Goal: Check status: Check status

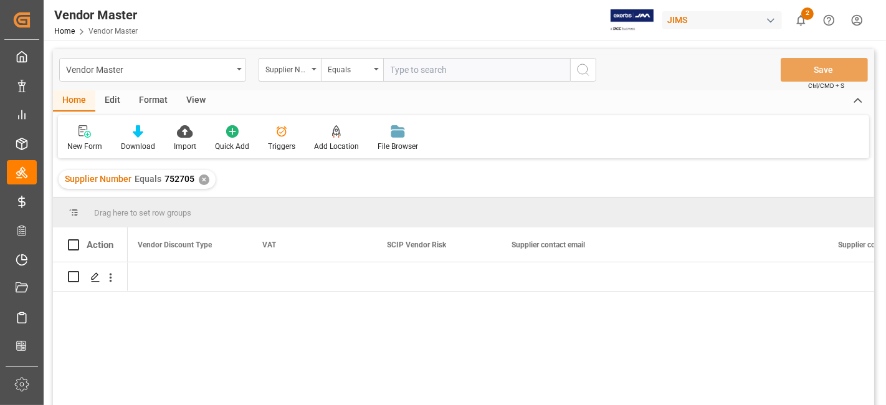
scroll to position [0, 4864]
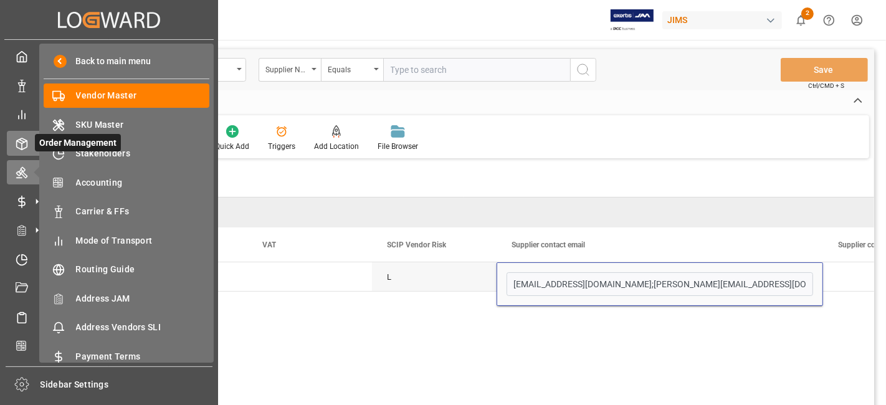
click at [26, 143] on icon at bounding box center [22, 143] width 11 height 11
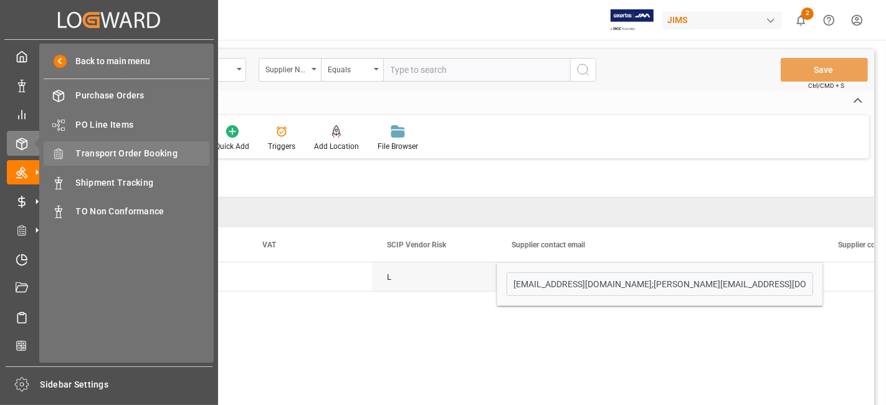
click at [168, 156] on span "Transport Order Booking" at bounding box center [143, 153] width 134 height 13
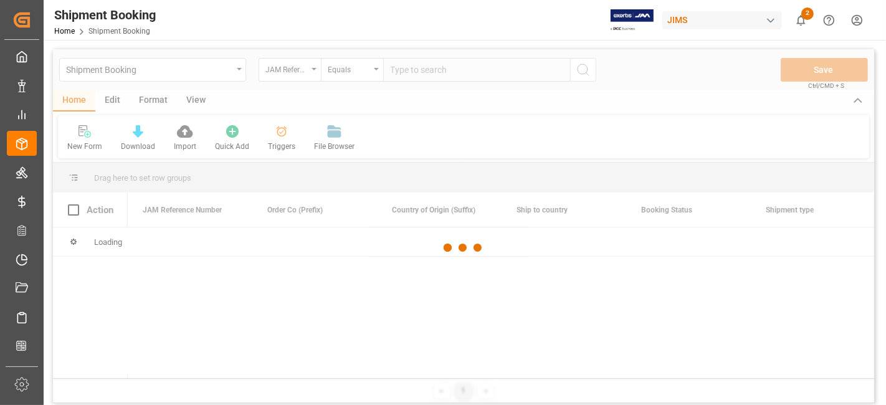
click at [412, 70] on input "text" at bounding box center [476, 70] width 187 height 24
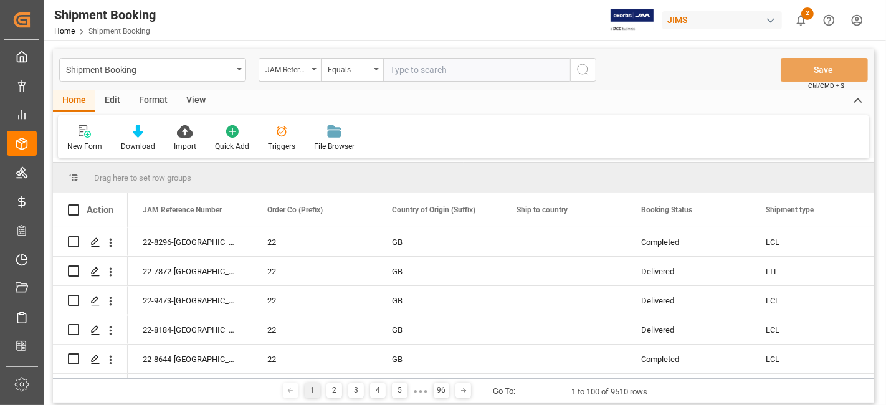
paste input "77-10469-CN"
type input "77-10469-CN"
click at [571, 69] on button "search button" at bounding box center [583, 70] width 26 height 24
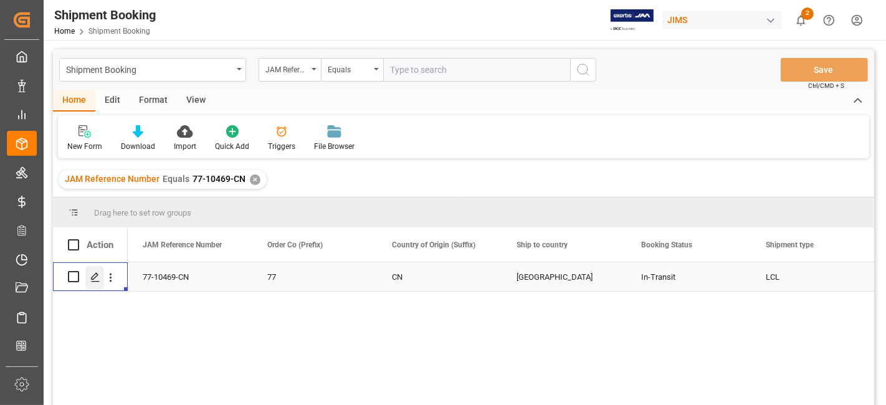
click at [94, 283] on div "Press SPACE to select this row." at bounding box center [94, 277] width 19 height 23
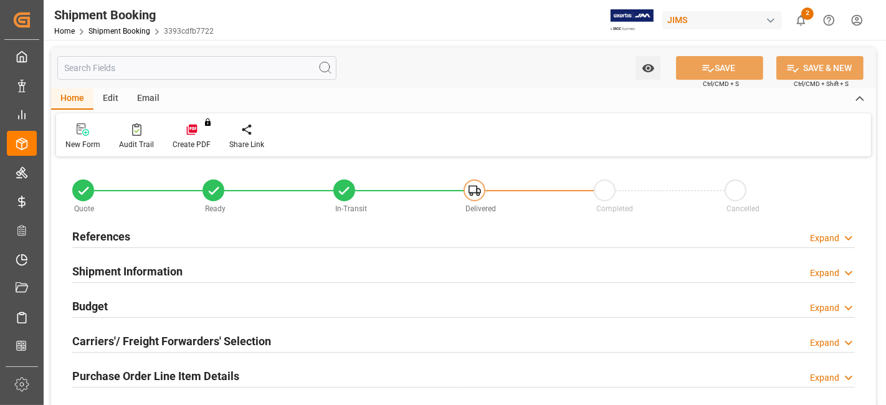
type input "31"
click at [129, 269] on h2 "Shipment Information" at bounding box center [127, 271] width 110 height 17
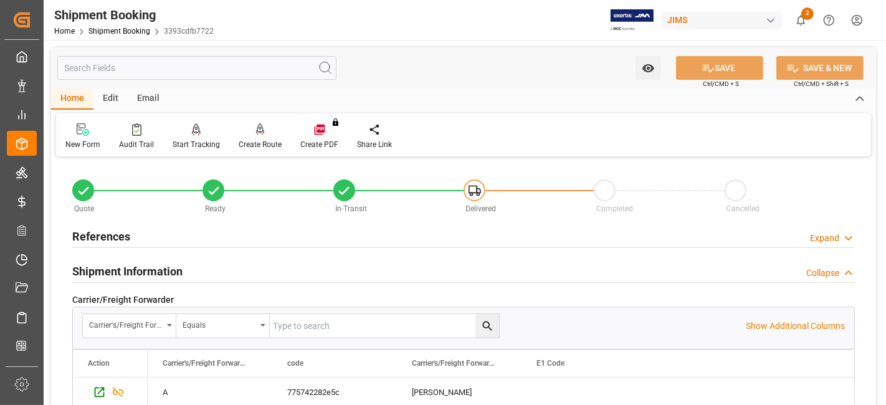
click at [128, 268] on h2 "Shipment Information" at bounding box center [127, 271] width 110 height 17
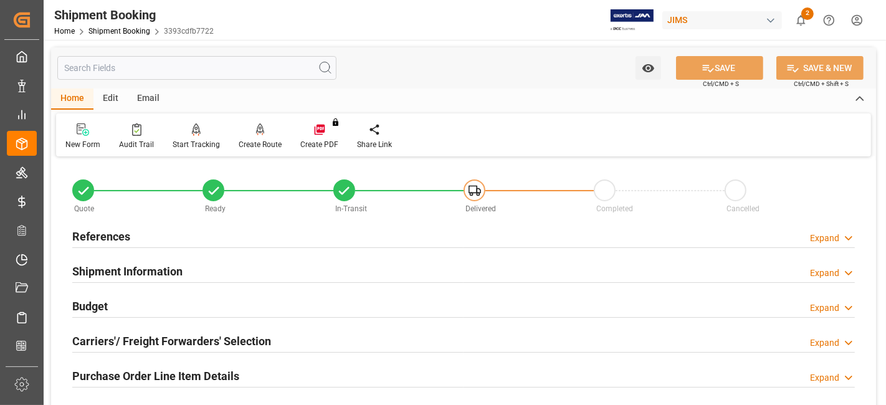
click at [128, 268] on h2 "Shipment Information" at bounding box center [127, 271] width 110 height 17
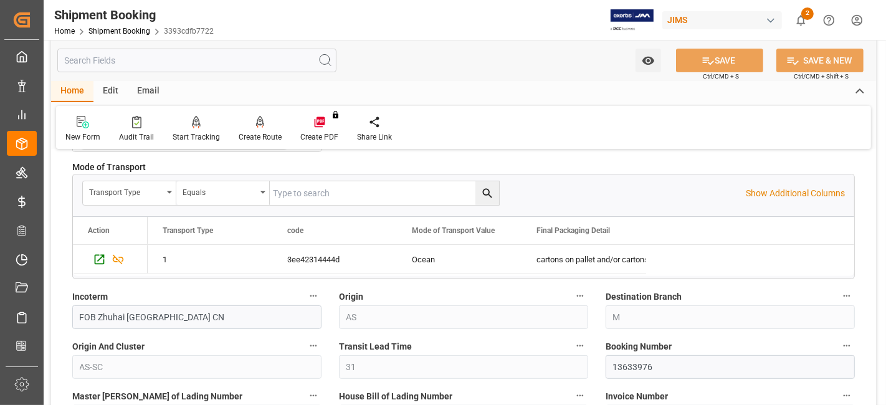
scroll to position [387, 0]
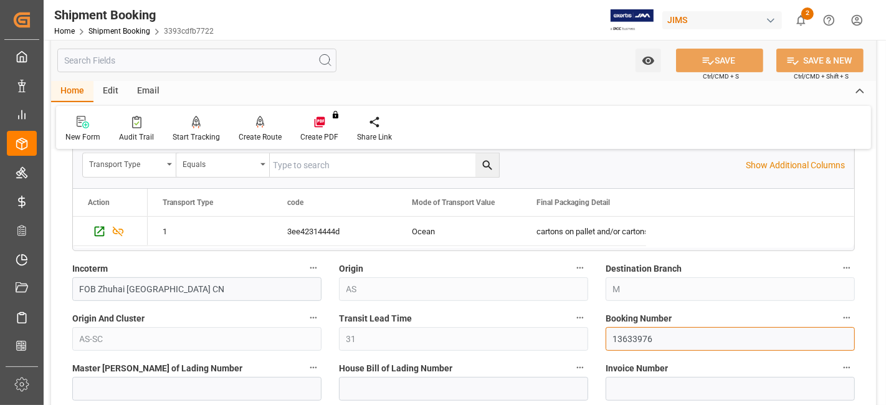
click at [622, 327] on input "13633976" at bounding box center [730, 339] width 249 height 24
click at [622, 335] on input "13633976" at bounding box center [730, 339] width 249 height 24
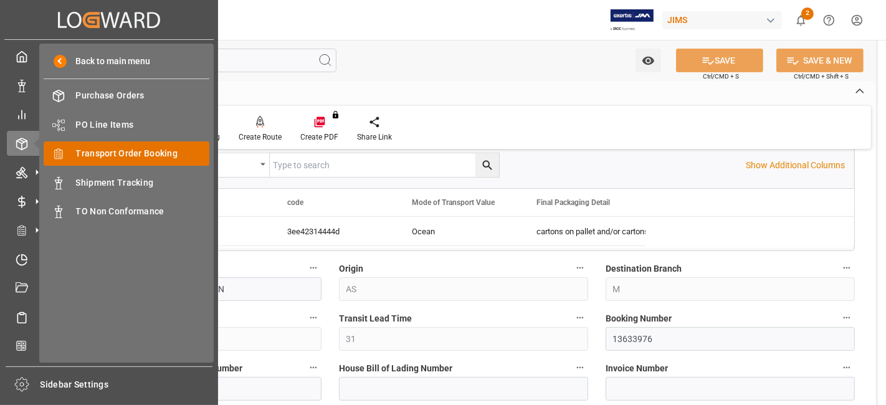
click at [159, 154] on span "Transport Order Booking" at bounding box center [143, 153] width 134 height 13
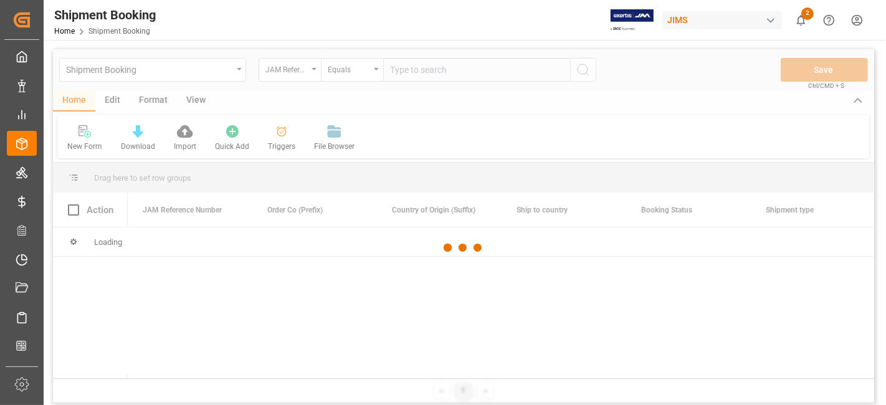
click at [407, 75] on div at bounding box center [463, 247] width 821 height 397
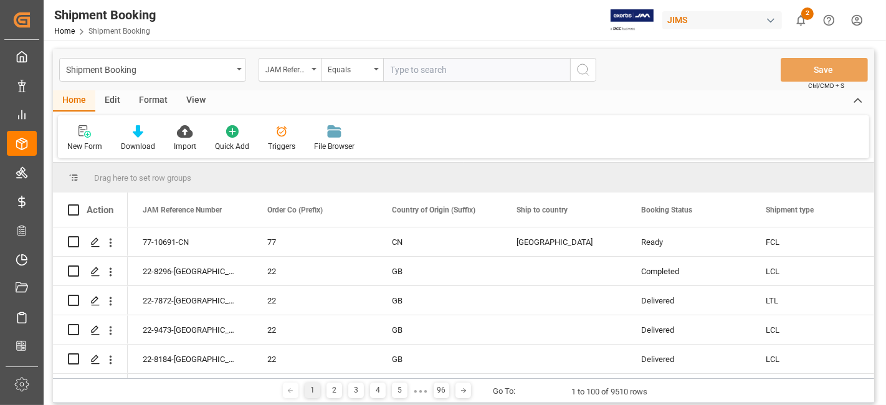
click at [399, 71] on input "text" at bounding box center [476, 70] width 187 height 24
paste input "77-10533-CN"
type input "77-10533-CN"
click at [583, 75] on icon "search button" at bounding box center [583, 69] width 15 height 15
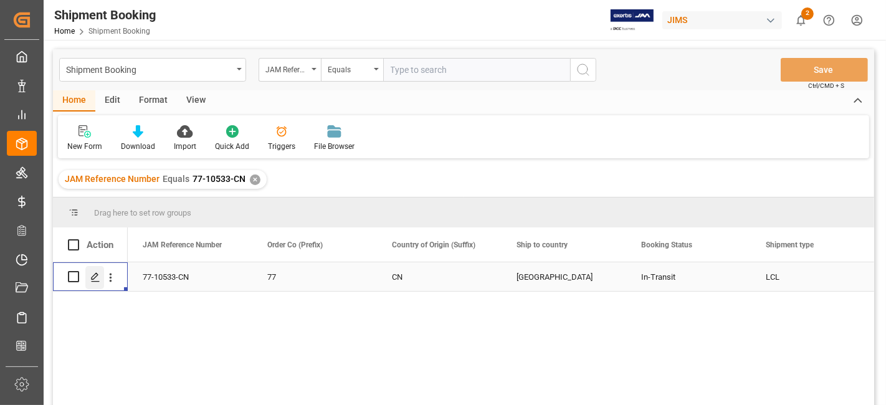
click at [98, 282] on div "Press SPACE to select this row." at bounding box center [94, 277] width 19 height 23
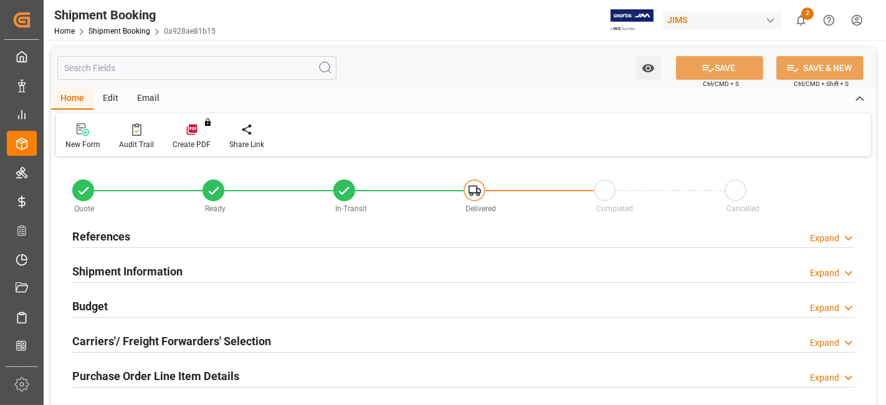
type input "30"
click at [212, 264] on div "Shipment Information Expand" at bounding box center [463, 271] width 782 height 24
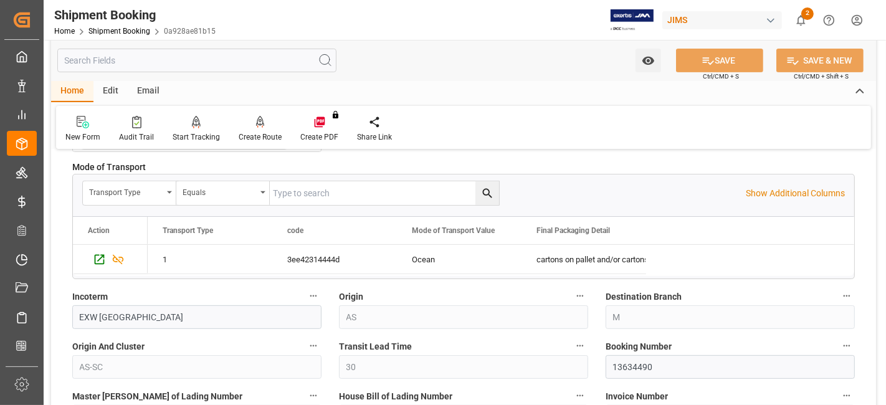
scroll to position [359, 0]
click at [627, 364] on input "13634490" at bounding box center [730, 367] width 249 height 24
click at [624, 362] on input "13634490" at bounding box center [730, 367] width 249 height 24
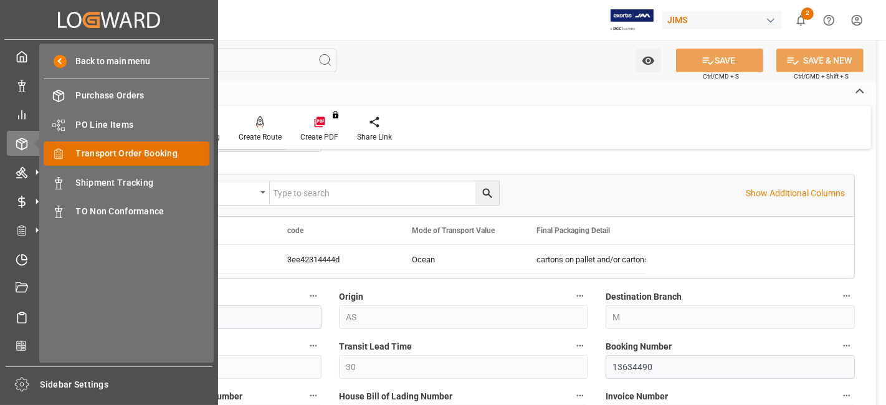
click at [162, 154] on span "Transport Order Booking" at bounding box center [143, 153] width 134 height 13
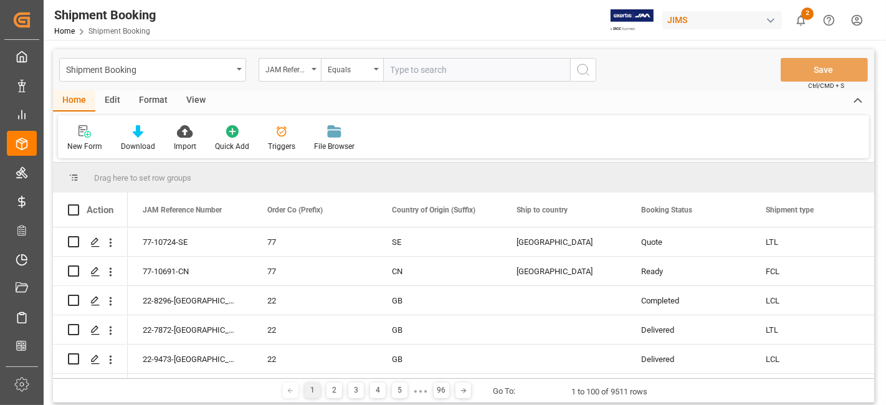
click at [436, 74] on input "text" at bounding box center [476, 70] width 187 height 24
paste input "77-10469-CN"
type input "77-10469-CN"
click at [588, 69] on icon "search button" at bounding box center [583, 69] width 15 height 15
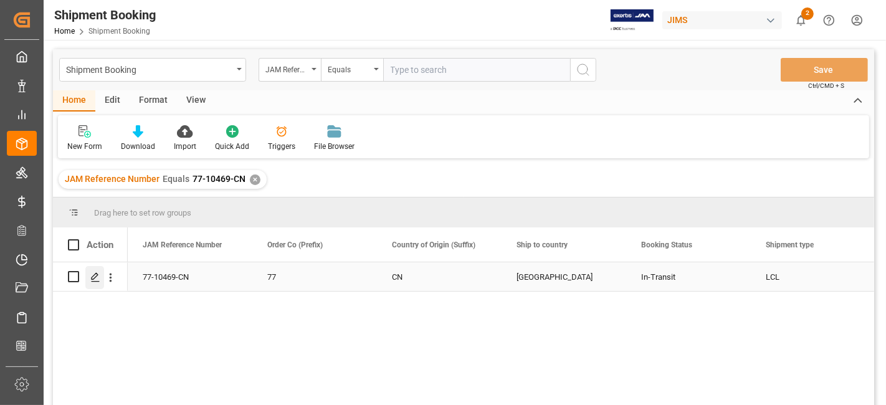
click at [98, 278] on icon "Press SPACE to select this row." at bounding box center [95, 277] width 10 height 10
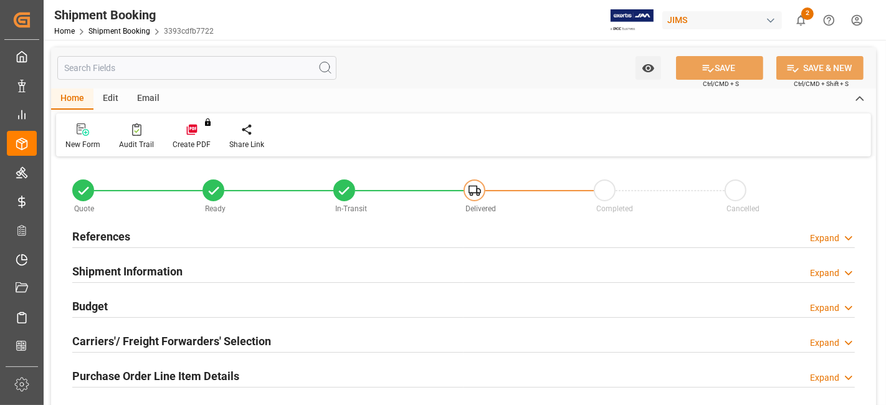
type input "5"
click at [148, 368] on h2 "Purchase Order Line Item Details" at bounding box center [155, 376] width 167 height 17
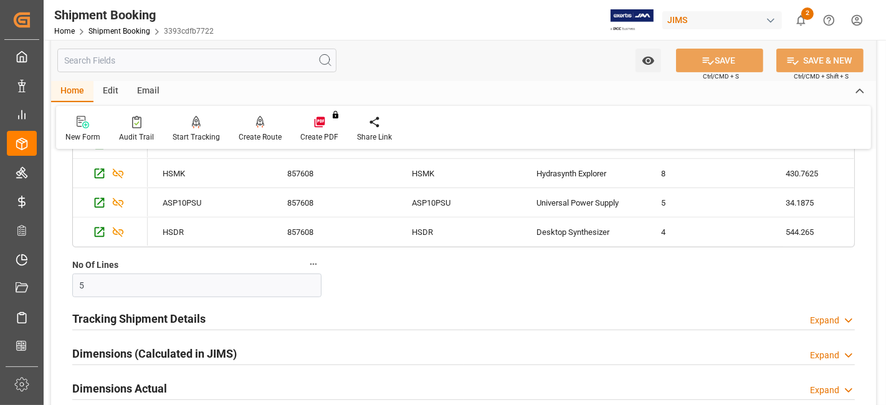
click at [174, 320] on h2 "Tracking Shipment Details" at bounding box center [138, 318] width 133 height 17
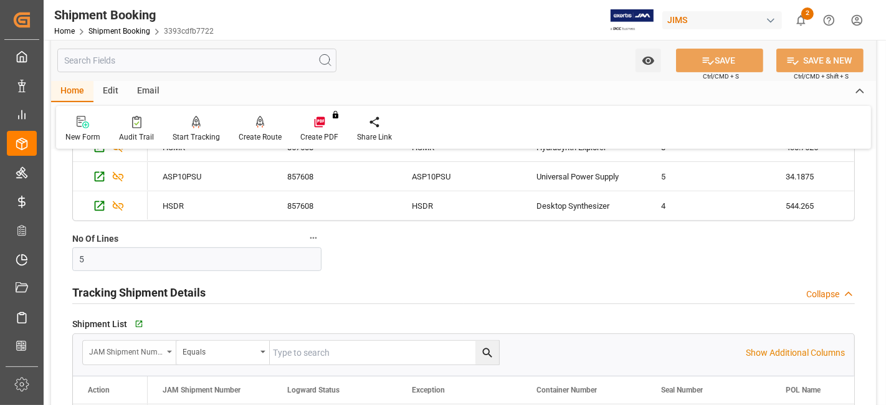
scroll to position [415, 0]
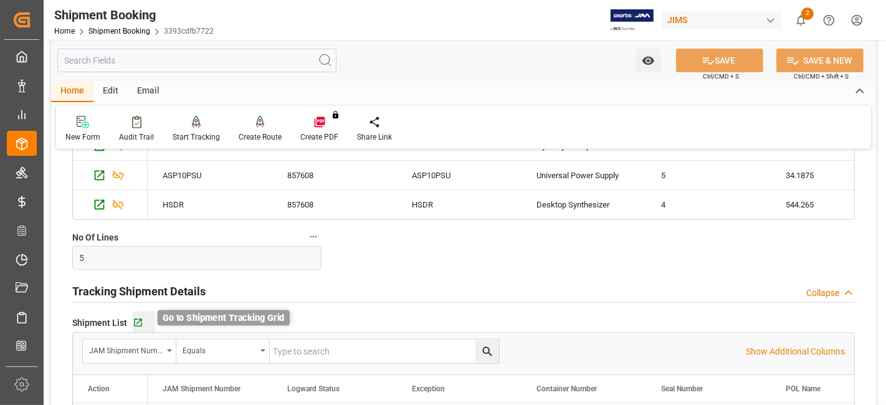
click at [138, 323] on icon "button" at bounding box center [138, 323] width 8 height 8
click at [615, 255] on div "Quote Ready In-Transit Delivered Completed Cancelled References Expand JAM Refe…" at bounding box center [463, 221] width 825 height 953
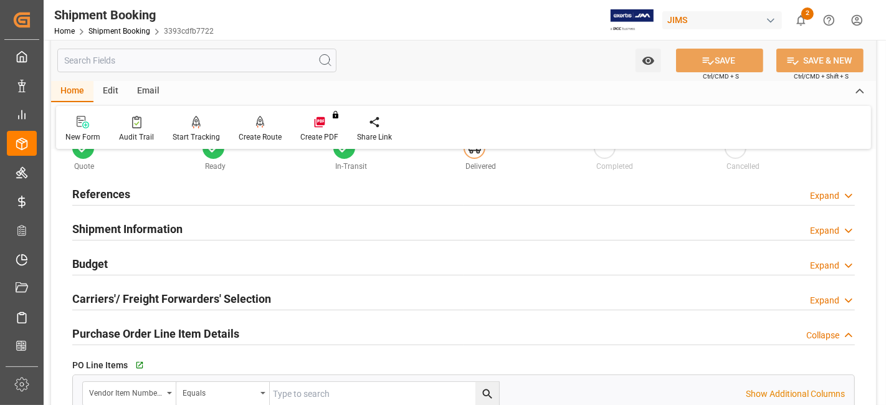
scroll to position [0, 0]
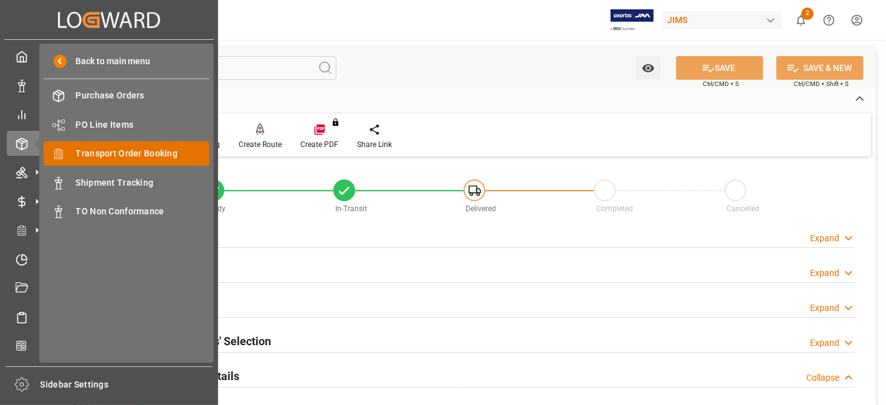
click at [148, 151] on span "Transport Order Booking" at bounding box center [143, 153] width 134 height 13
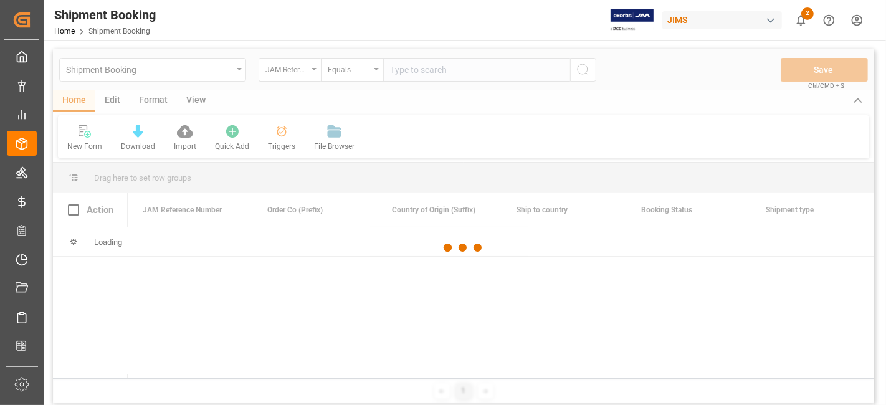
click at [412, 70] on div at bounding box center [463, 247] width 821 height 397
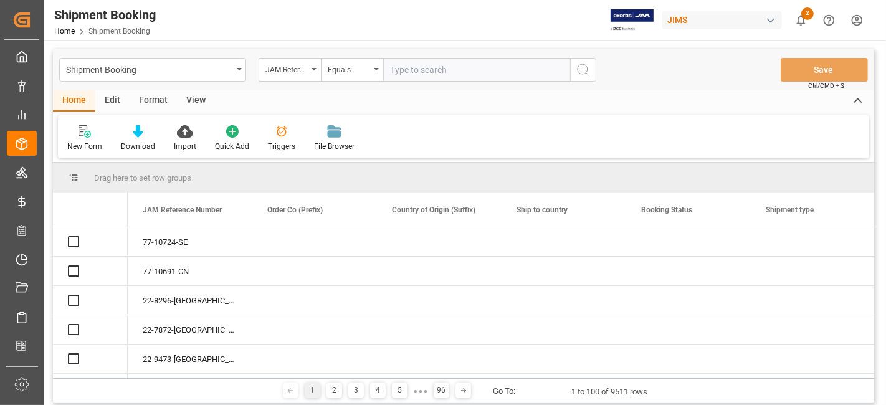
click at [411, 72] on input "text" at bounding box center [476, 70] width 187 height 24
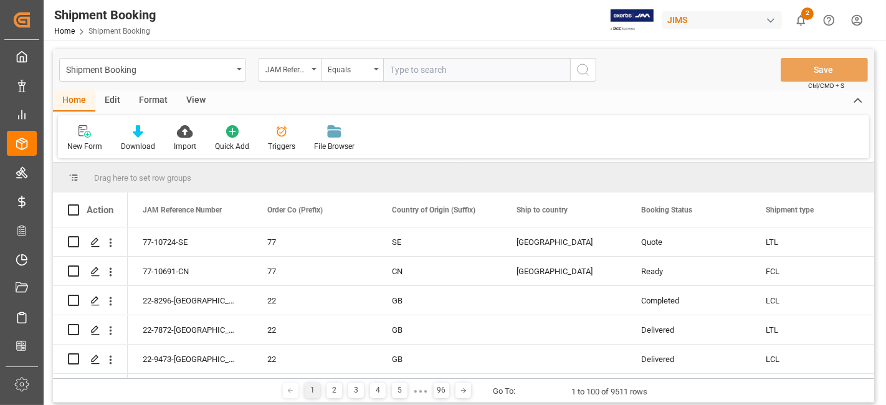
click at [411, 72] on input "text" at bounding box center [476, 70] width 187 height 24
paste input "77-10533-CN"
type input "77-10533-CN"
click at [573, 65] on button "search button" at bounding box center [583, 70] width 26 height 24
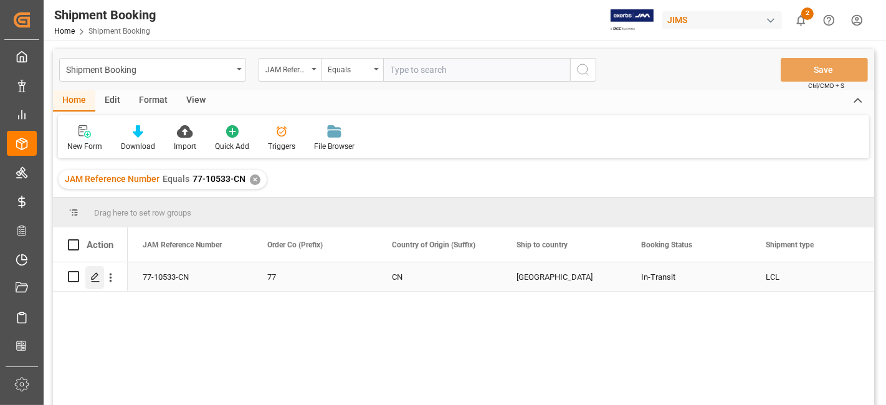
click at [100, 277] on icon "Press SPACE to select this row." at bounding box center [95, 277] width 10 height 10
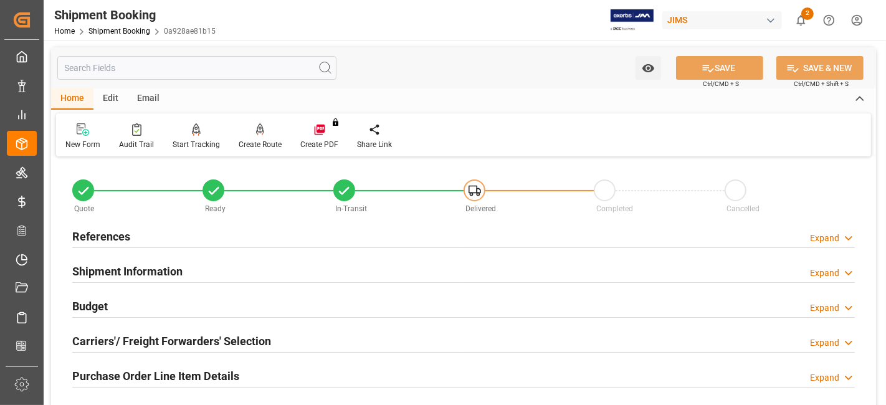
click at [176, 345] on h2 "Carriers'/ Freight Forwarders' Selection" at bounding box center [171, 341] width 199 height 17
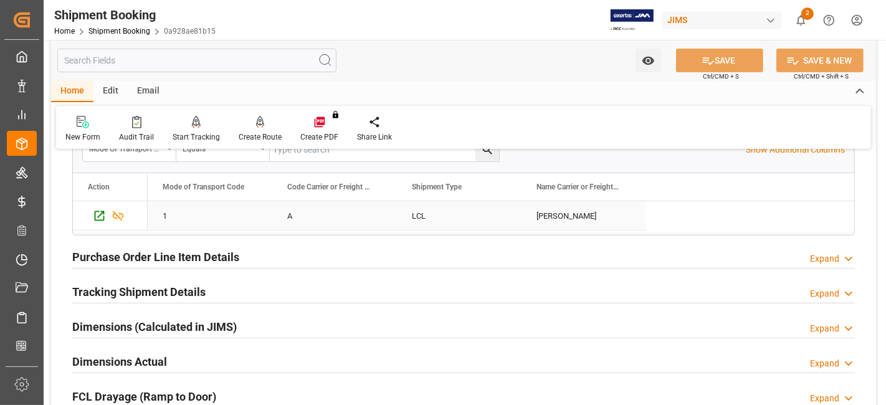
scroll to position [470, 0]
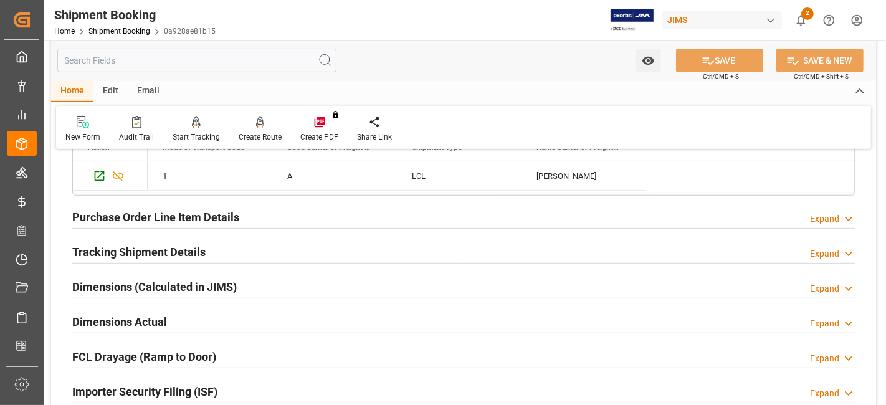
click at [133, 250] on h2 "Tracking Shipment Details" at bounding box center [138, 252] width 133 height 17
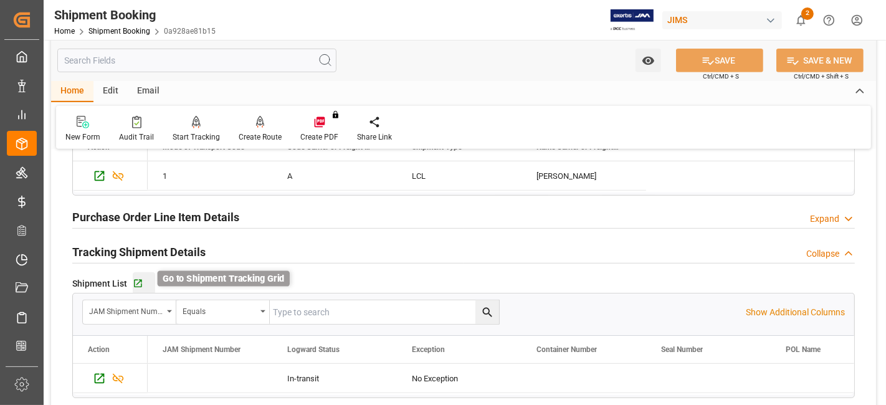
click at [136, 280] on icon "button" at bounding box center [138, 284] width 8 height 8
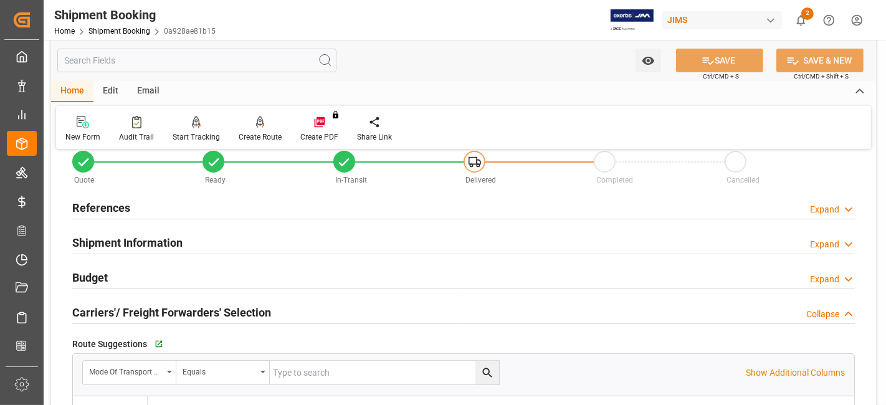
scroll to position [27, 0]
click at [133, 214] on div "References Expand" at bounding box center [463, 208] width 782 height 24
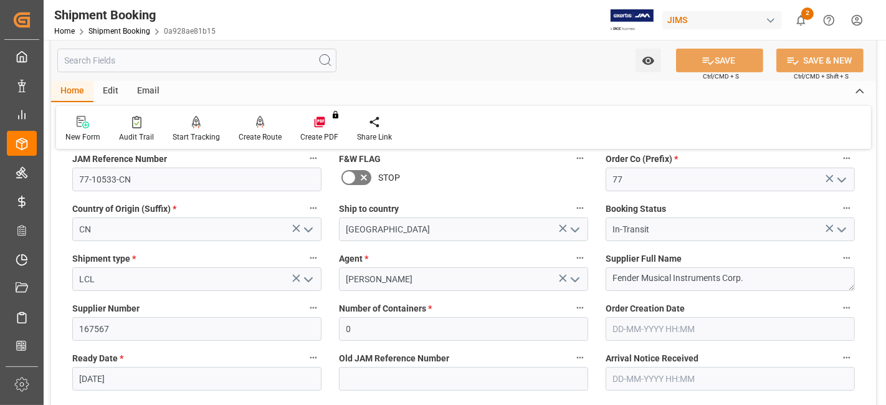
scroll to position [110, 0]
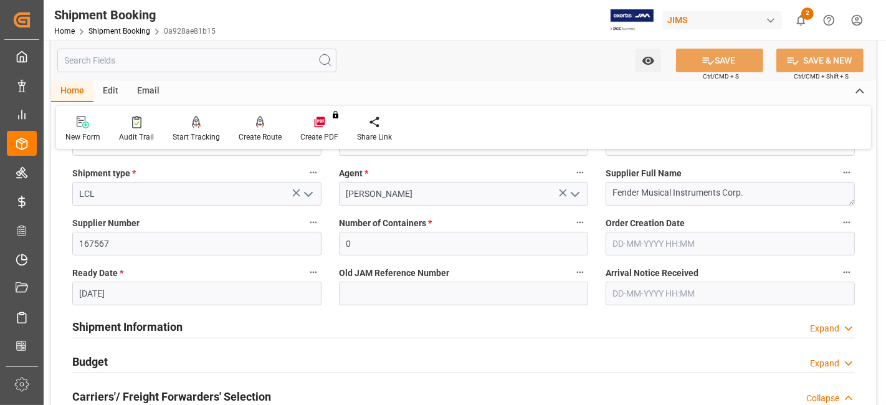
click at [196, 318] on div "Shipment Information Expand" at bounding box center [463, 326] width 782 height 24
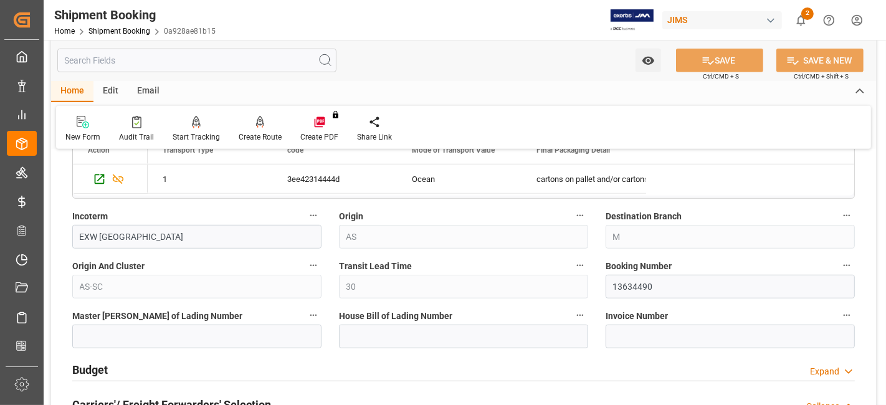
scroll to position [692, 0]
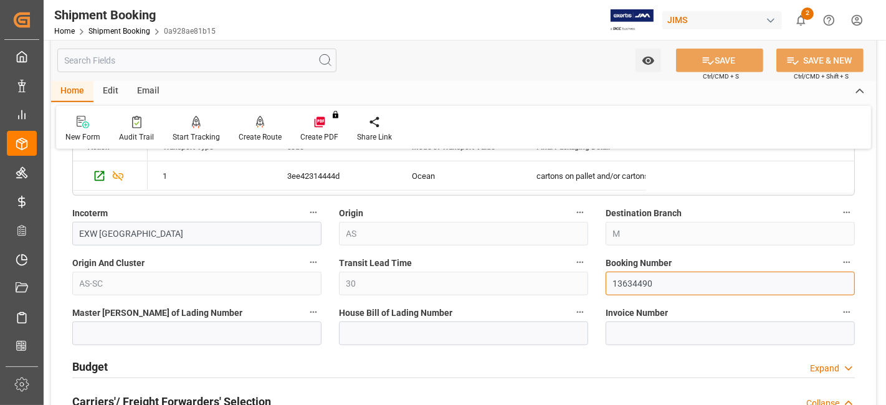
click at [644, 285] on input "13634490" at bounding box center [730, 284] width 249 height 24
click at [644, 283] on input "13634490" at bounding box center [730, 284] width 249 height 24
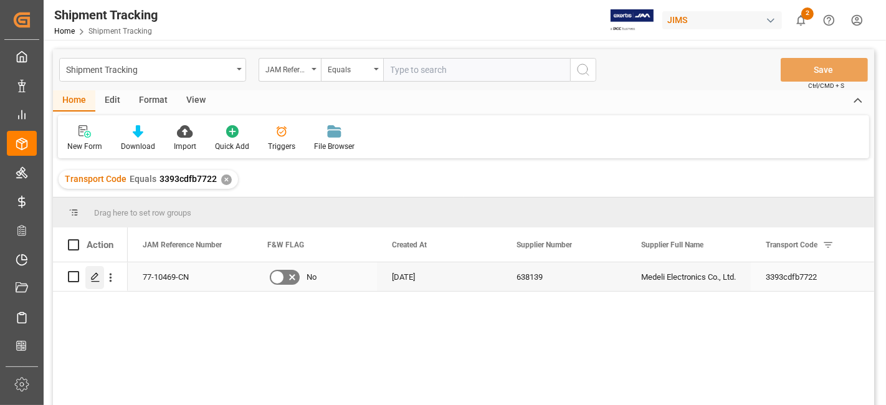
click at [98, 275] on icon "Press SPACE to select this row." at bounding box center [95, 277] width 10 height 10
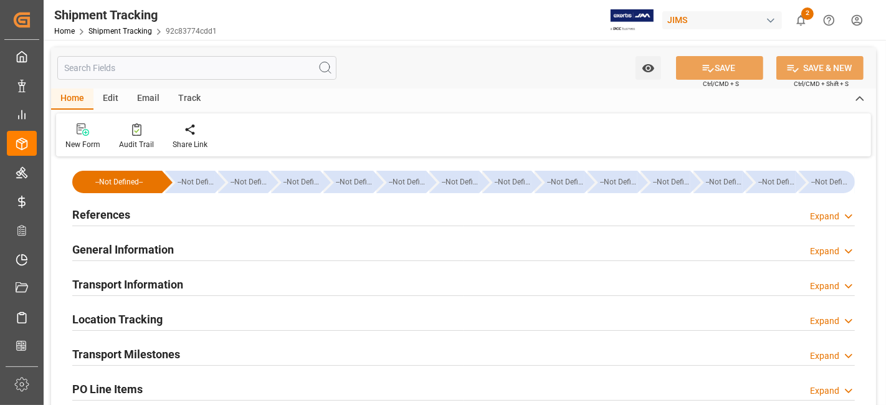
type input "[DATE]"
click at [176, 215] on div "References Expand" at bounding box center [463, 214] width 782 height 24
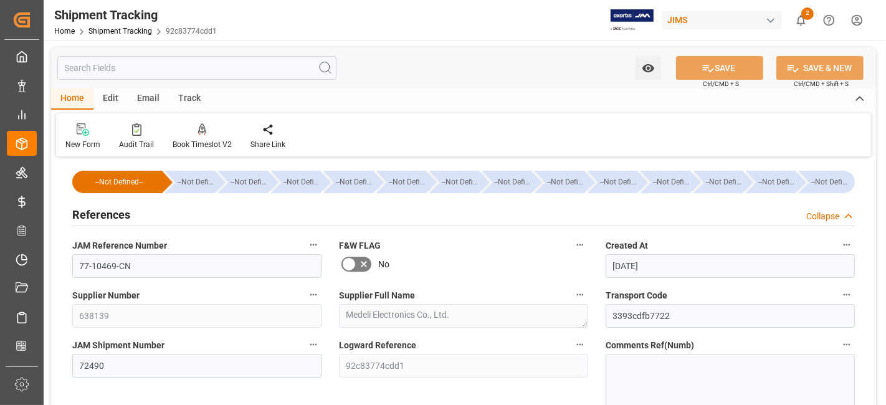
click at [176, 215] on div "References Collapse" at bounding box center [463, 214] width 782 height 24
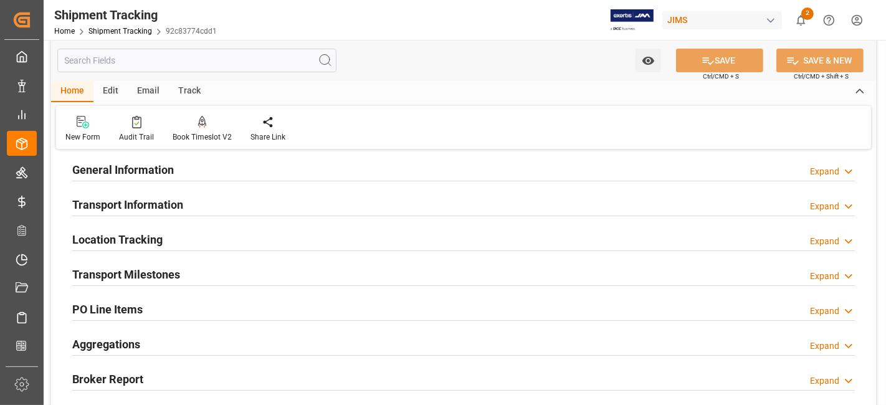
scroll to position [83, 0]
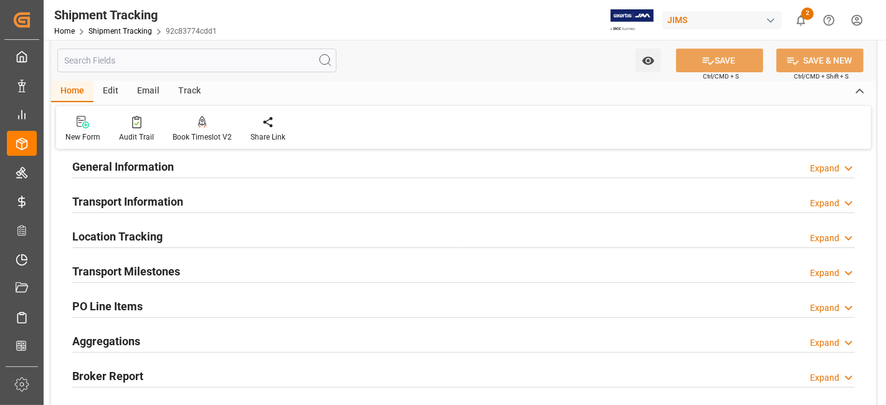
click at [173, 271] on h2 "Transport Milestones" at bounding box center [126, 271] width 108 height 17
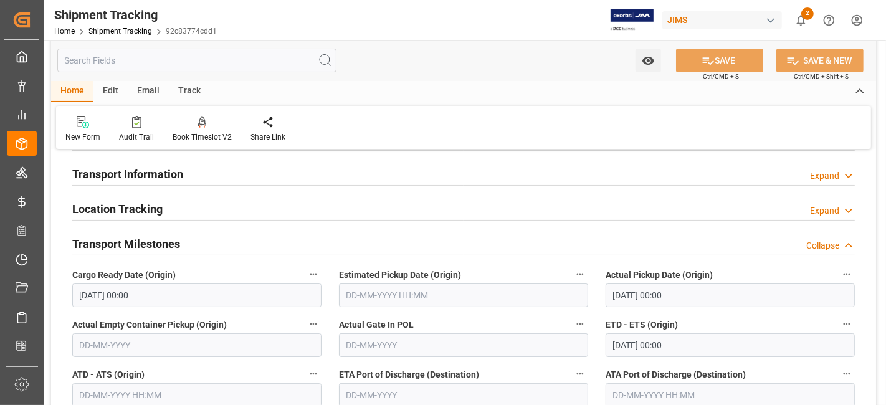
scroll to position [138, 0]
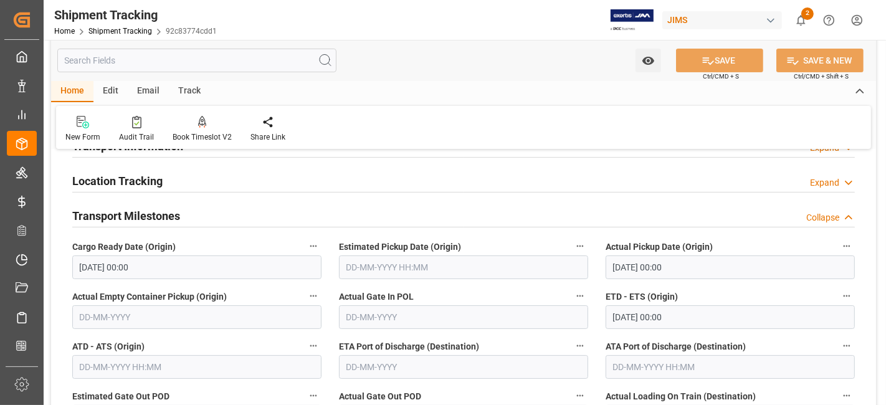
click at [510, 344] on label "ETA Port of Discharge (Destination)" at bounding box center [463, 346] width 249 height 17
click at [572, 344] on button "ETA Port of Discharge (Destination)" at bounding box center [580, 346] width 16 height 16
click at [498, 351] on div at bounding box center [443, 202] width 886 height 405
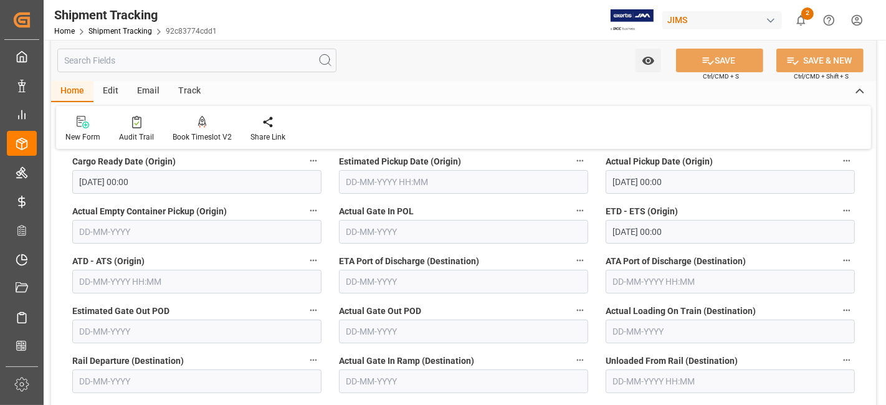
scroll to position [221, 0]
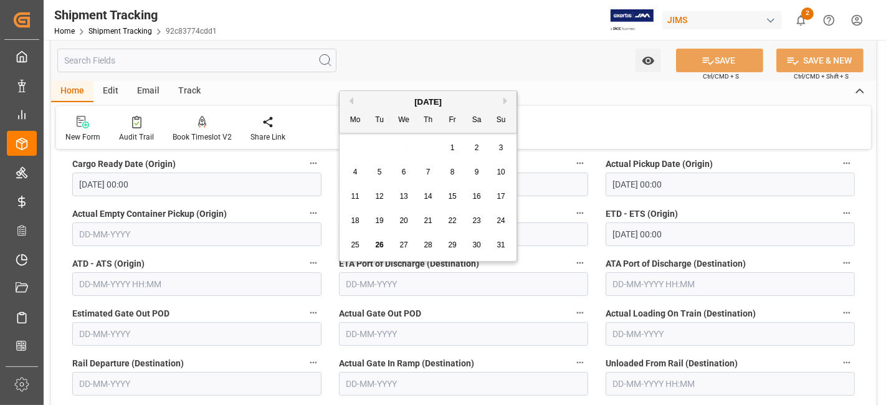
click at [370, 280] on input "text" at bounding box center [463, 284] width 249 height 24
click at [510, 100] on button "Next Month" at bounding box center [506, 100] width 7 height 7
click at [359, 197] on div "15" at bounding box center [356, 196] width 16 height 15
type input "[DATE]"
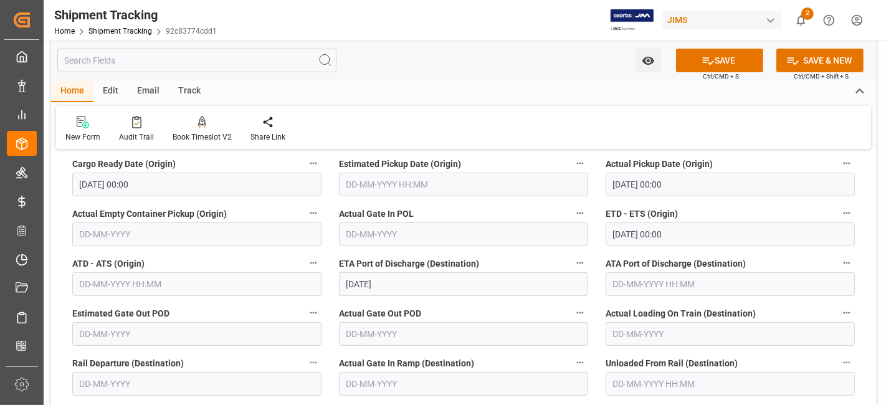
click at [485, 355] on label "Actual Gate In Ramp (Destination)" at bounding box center [463, 362] width 249 height 17
click at [572, 355] on button "Actual Gate In Ramp (Destination)" at bounding box center [580, 362] width 16 height 16
click at [480, 351] on div at bounding box center [443, 202] width 886 height 405
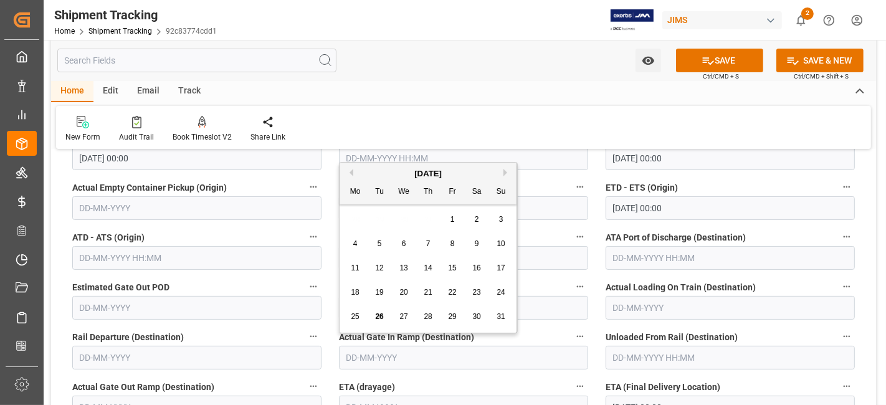
scroll to position [249, 0]
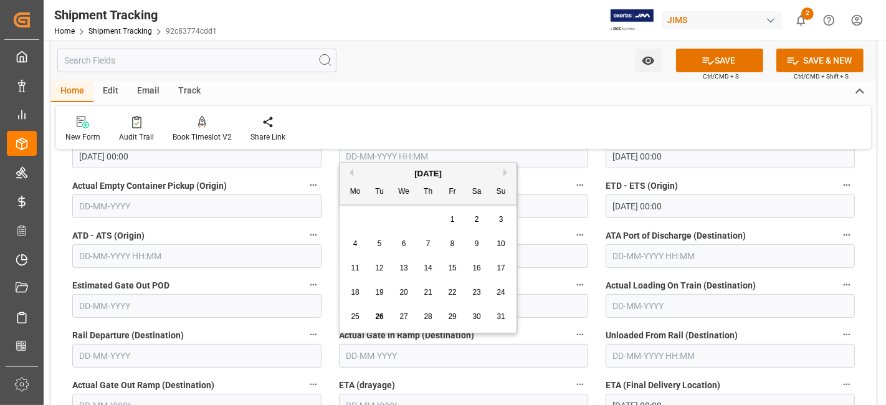
click at [478, 353] on input "text" at bounding box center [463, 356] width 249 height 24
click at [483, 376] on label "ETA (drayage)" at bounding box center [463, 384] width 249 height 17
click at [572, 376] on button "ETA (drayage)" at bounding box center [580, 384] width 16 height 16
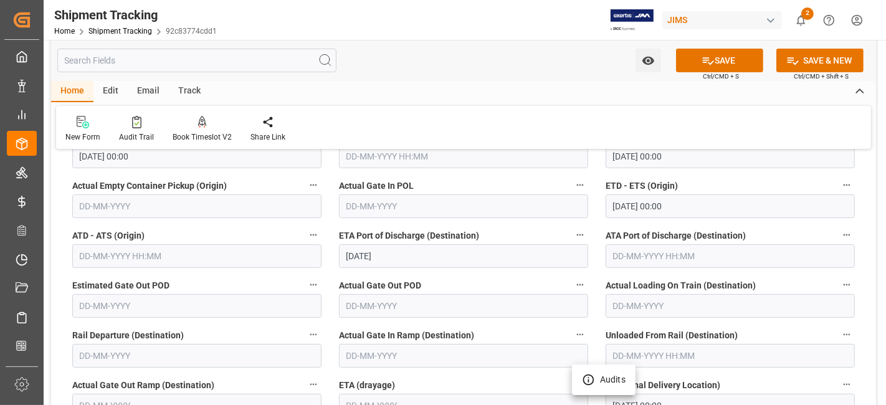
click at [482, 378] on div at bounding box center [443, 202] width 886 height 405
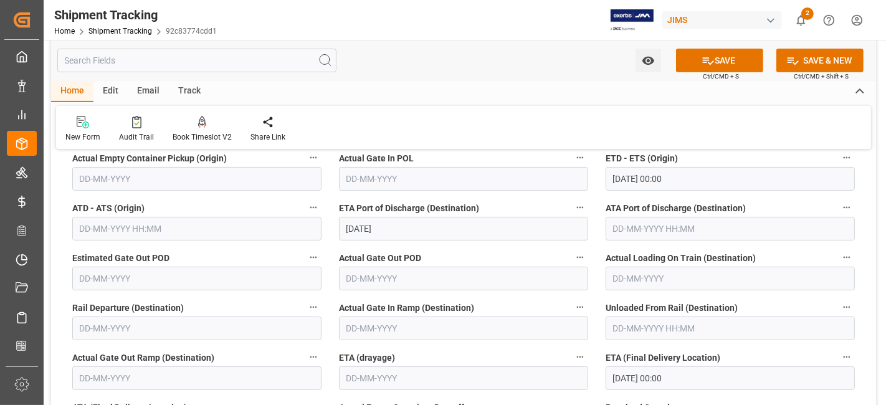
scroll to position [304, 0]
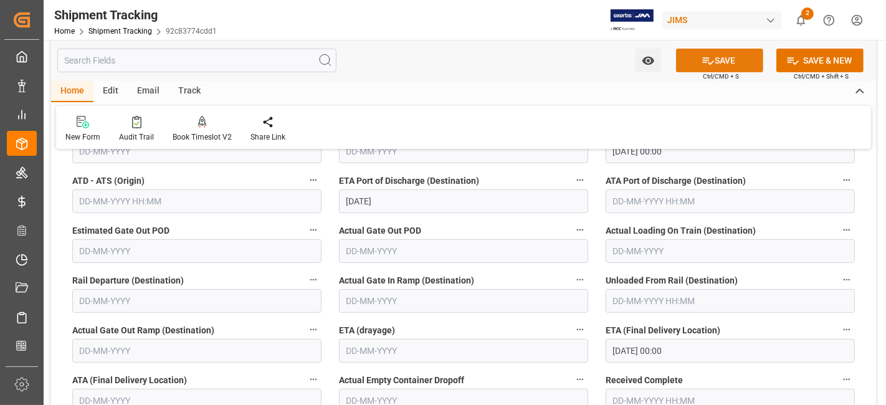
click at [701, 66] on icon at bounding box center [707, 60] width 13 height 13
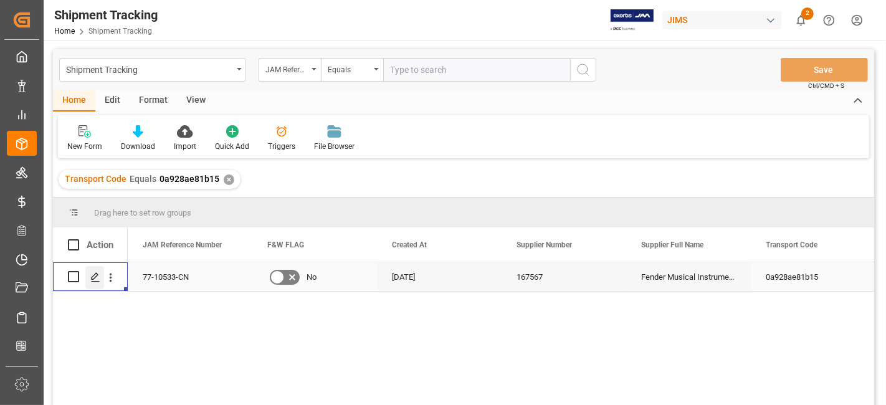
click at [94, 273] on icon "Press SPACE to select this row." at bounding box center [95, 277] width 10 height 10
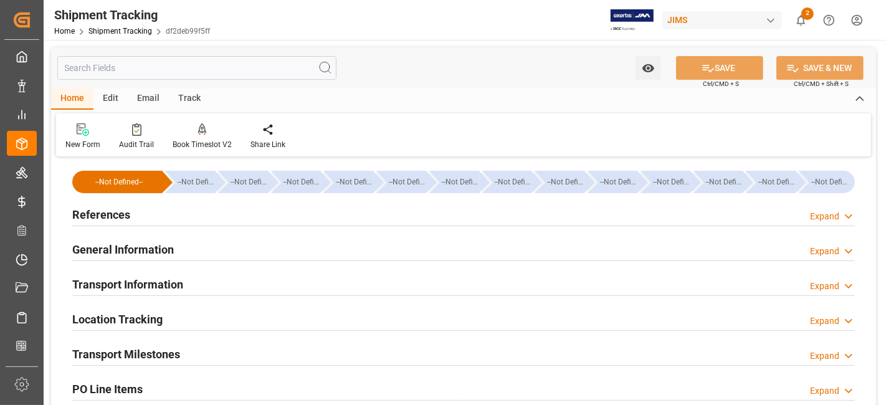
type input "12-08-2025 00:00"
type input "22-08-2025 00:00"
type input "28-08-2025 00:00"
type input "13-09-2025"
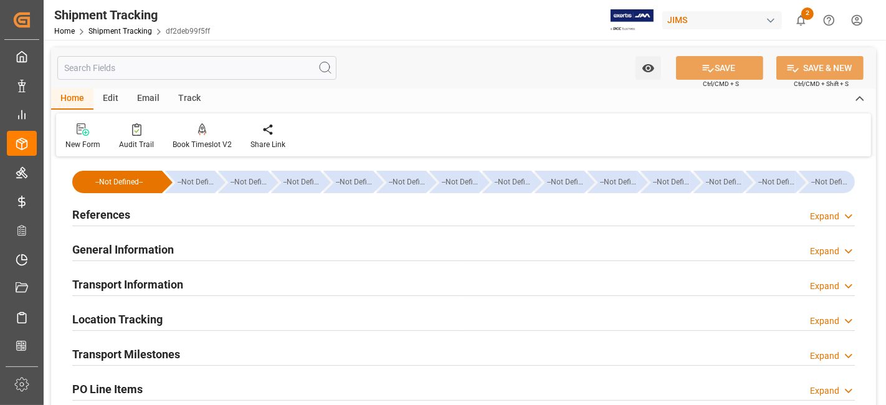
type input "03-10-2025 00:00"
click at [201, 359] on div "Transport Milestones Expand" at bounding box center [463, 353] width 782 height 24
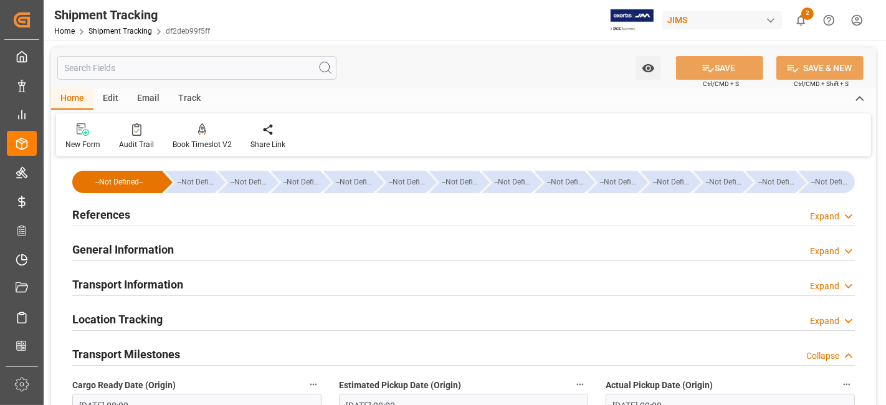
click at [212, 254] on div "General Information Expand" at bounding box center [463, 249] width 782 height 24
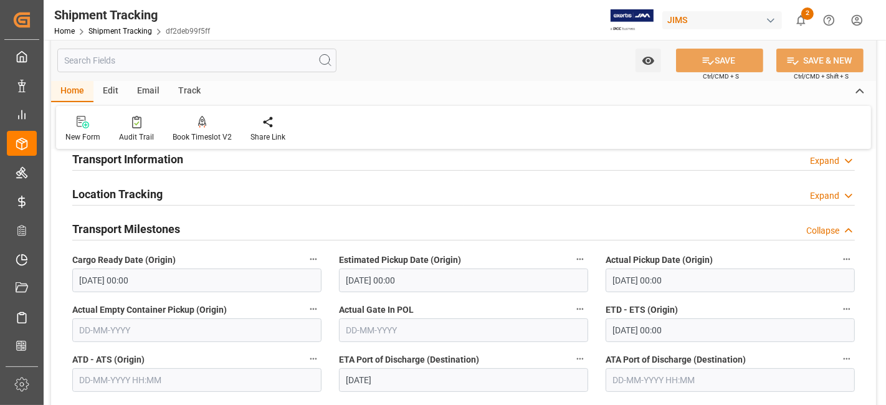
scroll to position [221, 0]
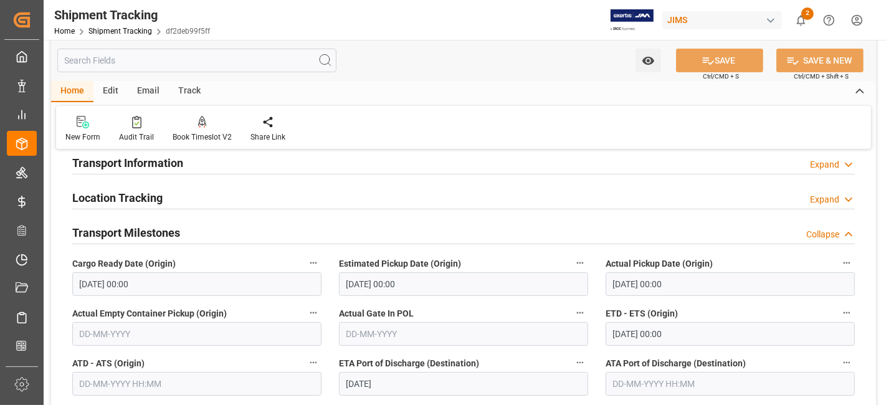
click at [138, 227] on h2 "Transport Milestones" at bounding box center [126, 232] width 108 height 17
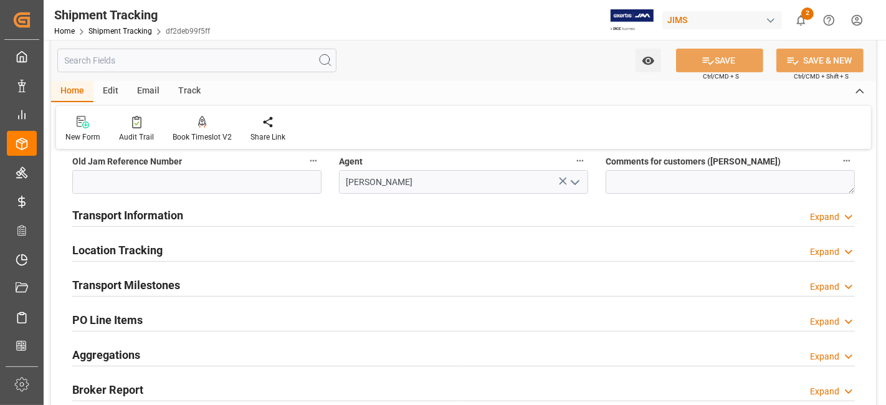
scroll to position [166, 0]
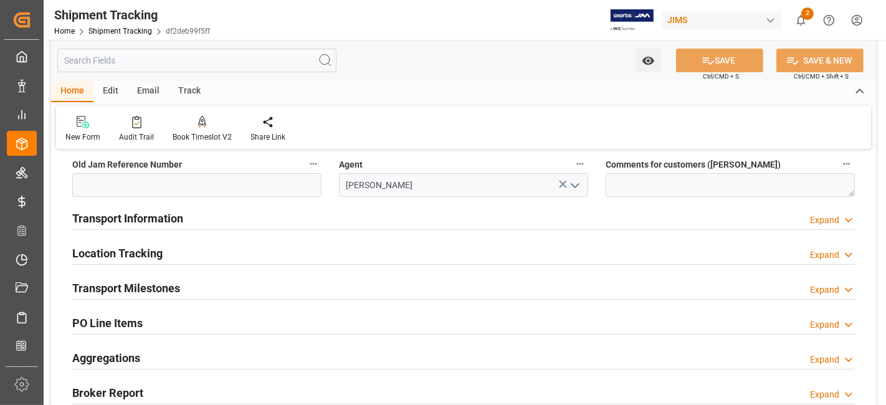
click at [150, 283] on h2 "Transport Milestones" at bounding box center [126, 288] width 108 height 17
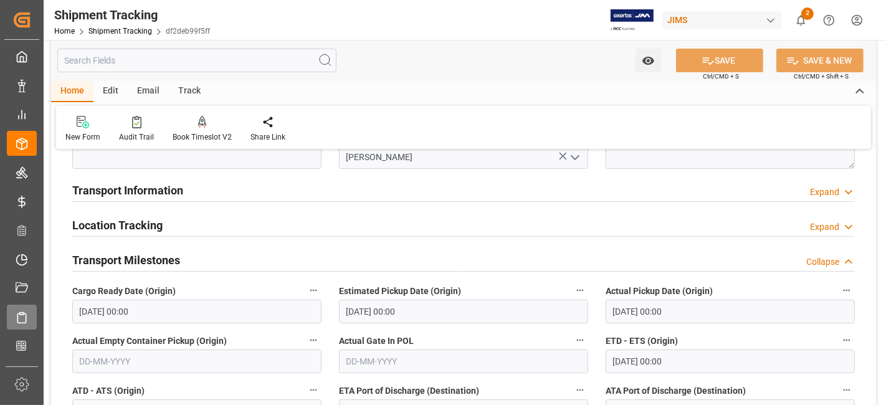
scroll to position [221, 0]
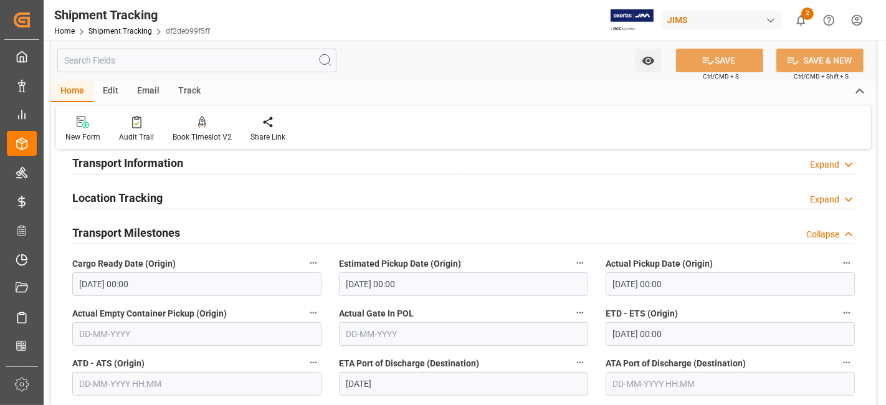
click at [503, 312] on label "Actual Gate In POL" at bounding box center [463, 313] width 249 height 17
click at [572, 312] on button "Actual Gate In POL" at bounding box center [580, 313] width 16 height 16
click at [503, 312] on div at bounding box center [443, 202] width 886 height 405
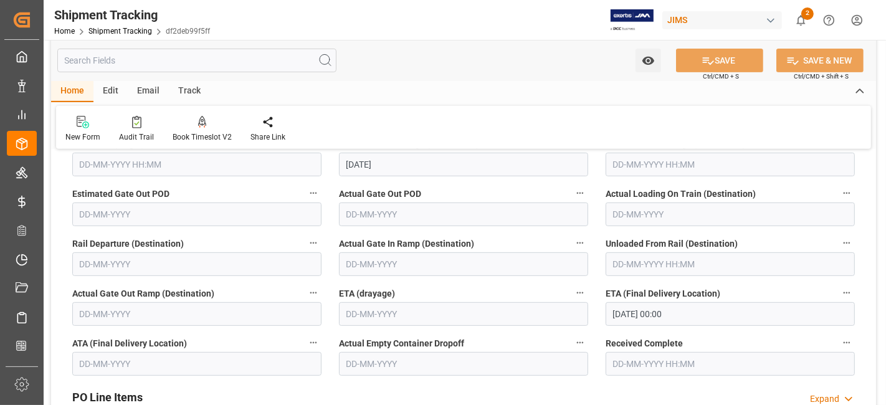
scroll to position [443, 0]
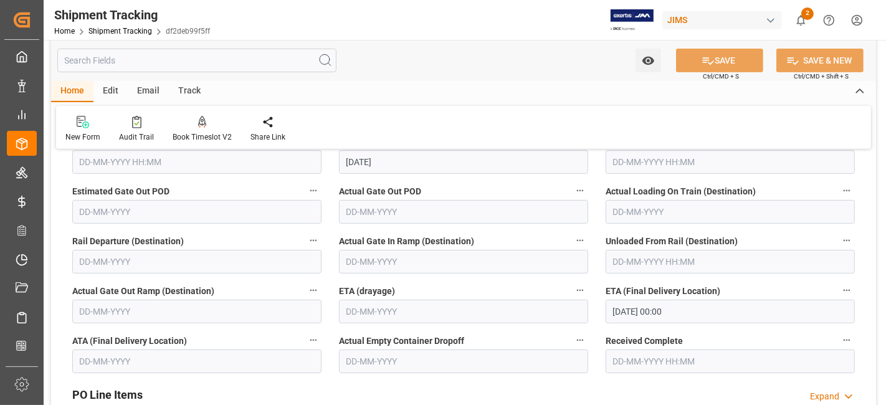
click at [449, 194] on label "Actual Gate Out POD" at bounding box center [463, 191] width 249 height 17
click at [572, 194] on button "Actual Gate Out POD" at bounding box center [580, 191] width 16 height 16
click at [716, 387] on div at bounding box center [443, 202] width 886 height 405
